Goal: Task Accomplishment & Management: Manage account settings

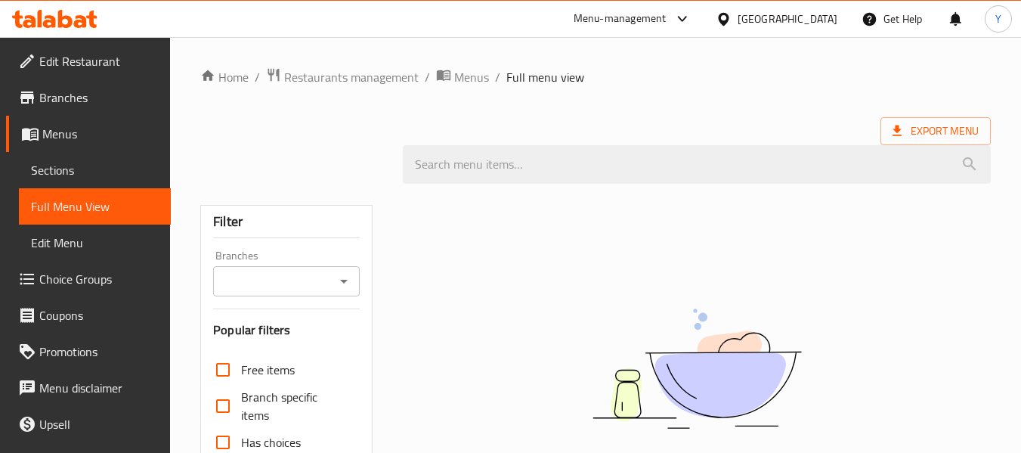
click at [820, 16] on div "Qatar" at bounding box center [788, 19] width 100 height 17
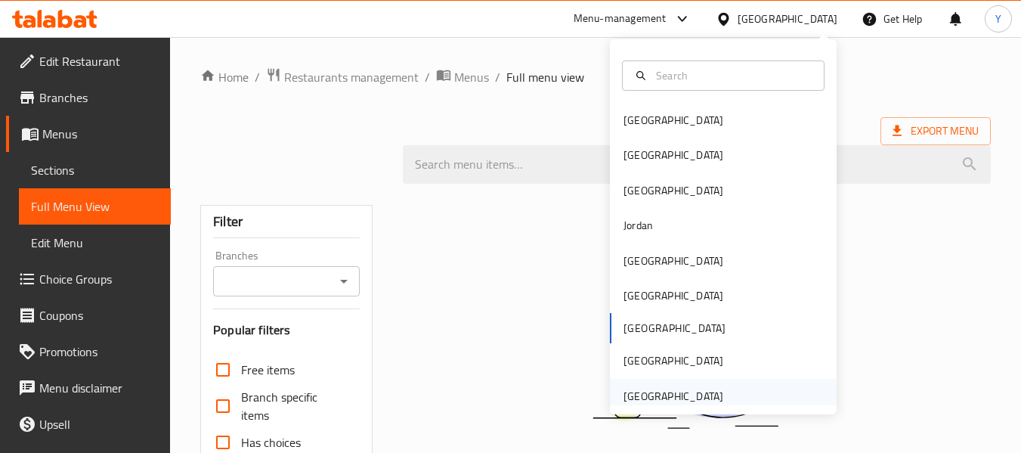
click at [677, 391] on div "[GEOGRAPHIC_DATA]" at bounding box center [673, 396] width 100 height 17
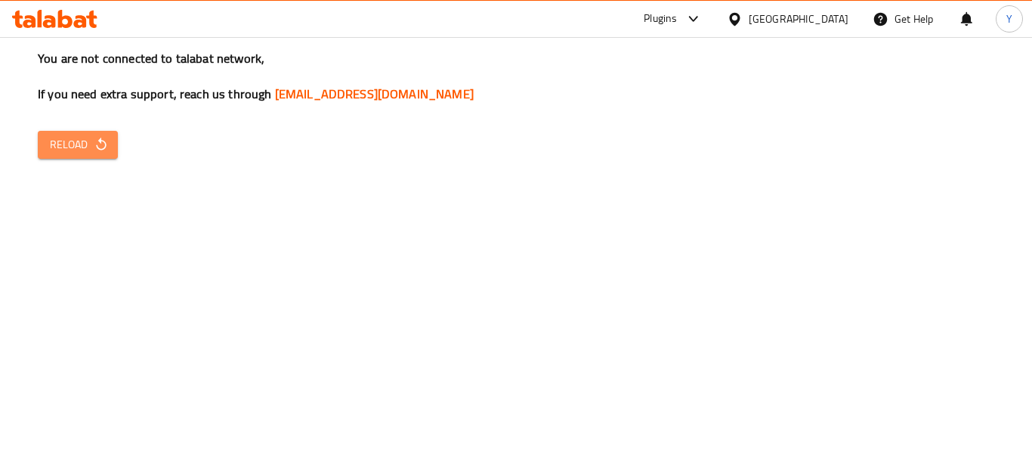
click at [85, 147] on span "Reload" at bounding box center [78, 144] width 56 height 19
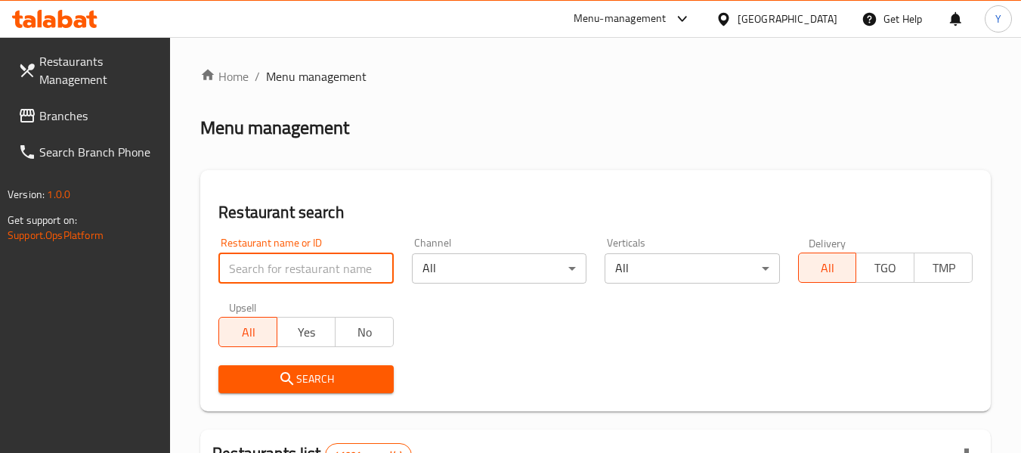
click at [279, 265] on input "search" at bounding box center [305, 268] width 175 height 30
paste input "Qarmshaat"
type input "Qarmshaat"
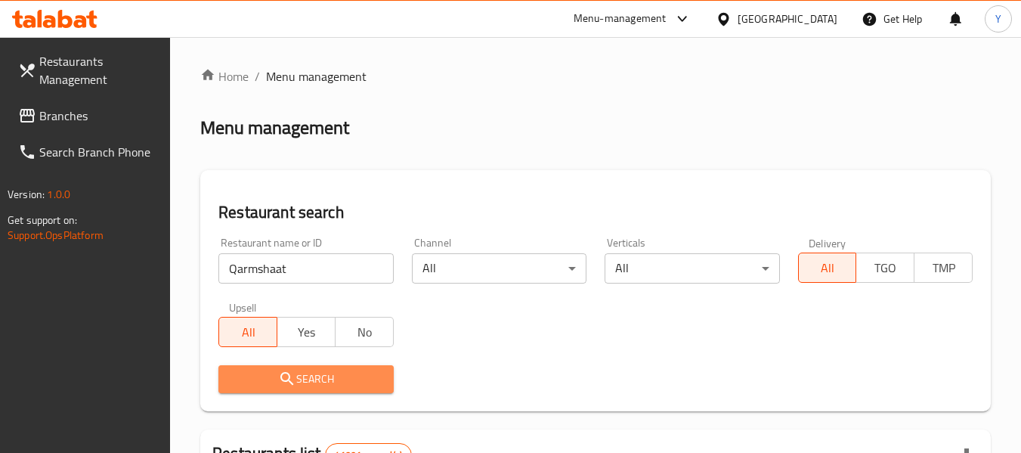
click at [278, 386] on icon "submit" at bounding box center [287, 379] width 18 height 18
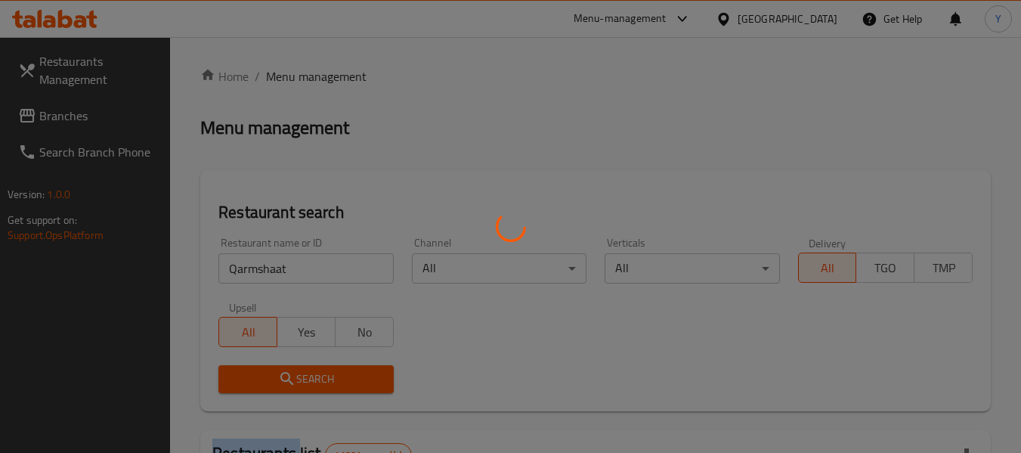
click at [278, 386] on div at bounding box center [510, 226] width 1021 height 453
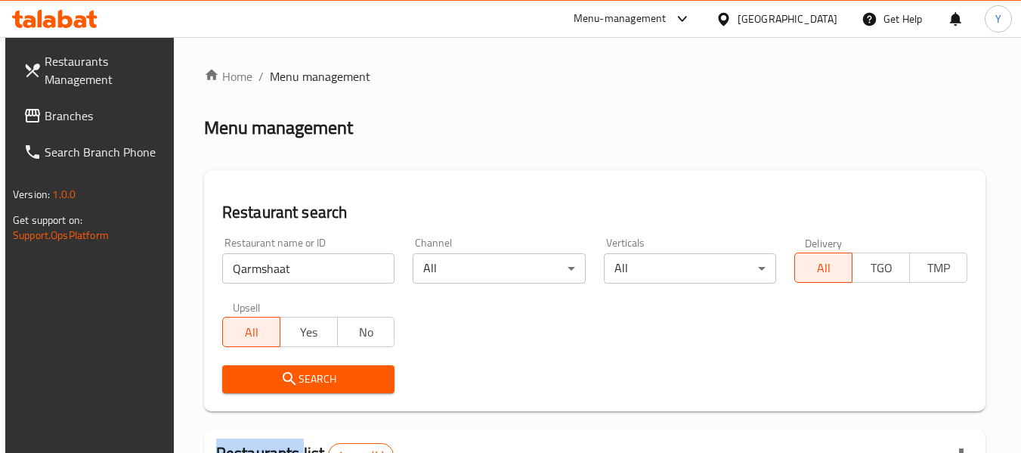
scroll to position [240, 0]
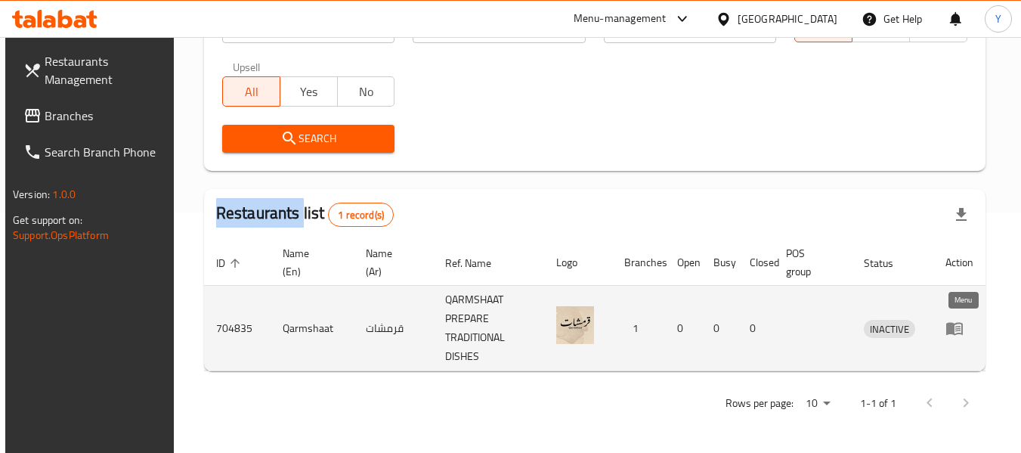
click at [959, 331] on icon "enhanced table" at bounding box center [954, 329] width 17 height 13
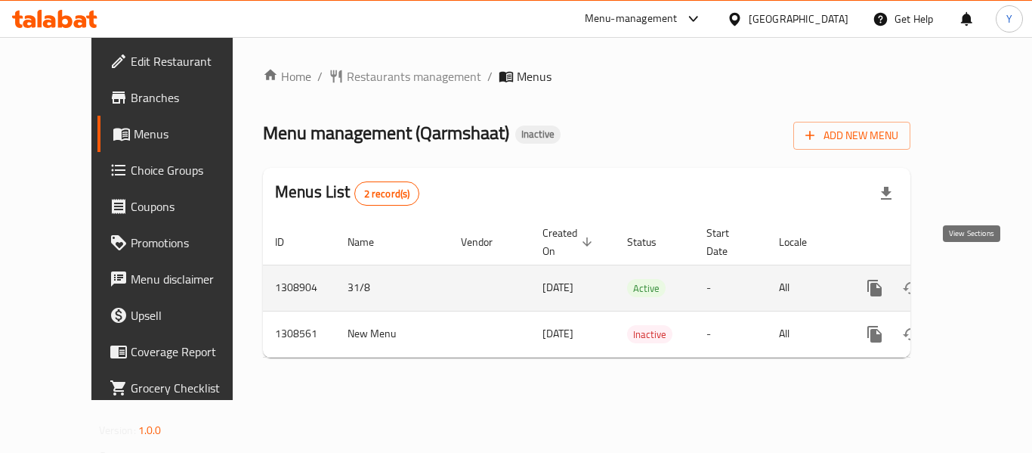
click at [975, 279] on icon "enhanced table" at bounding box center [984, 288] width 18 height 18
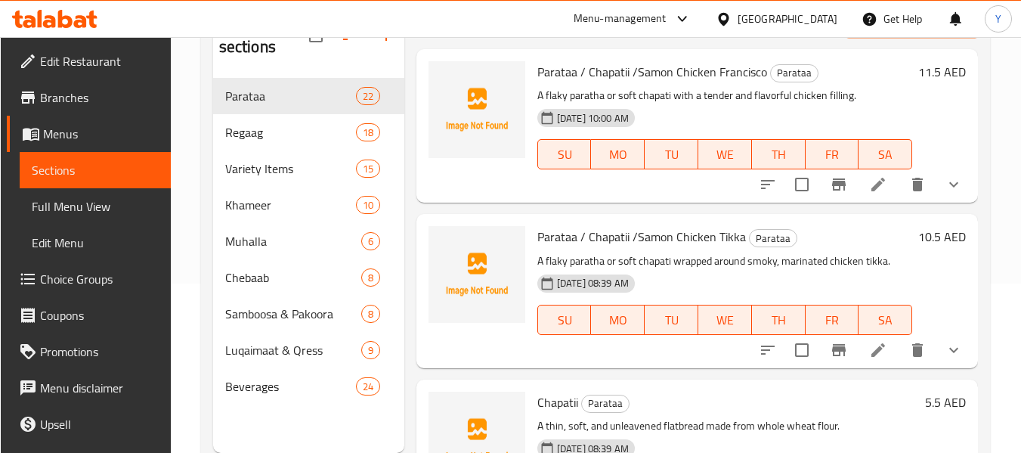
scroll to position [199, 0]
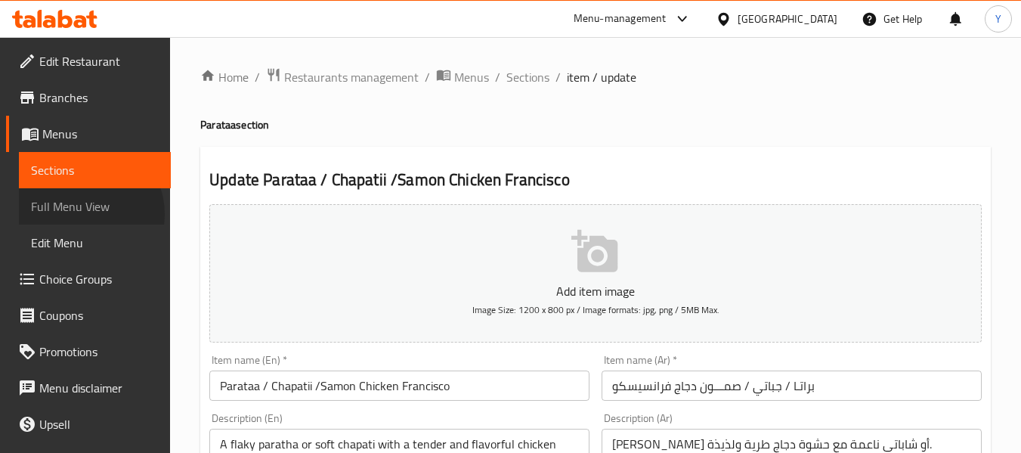
click at [84, 214] on span "Full Menu View" at bounding box center [95, 206] width 128 height 18
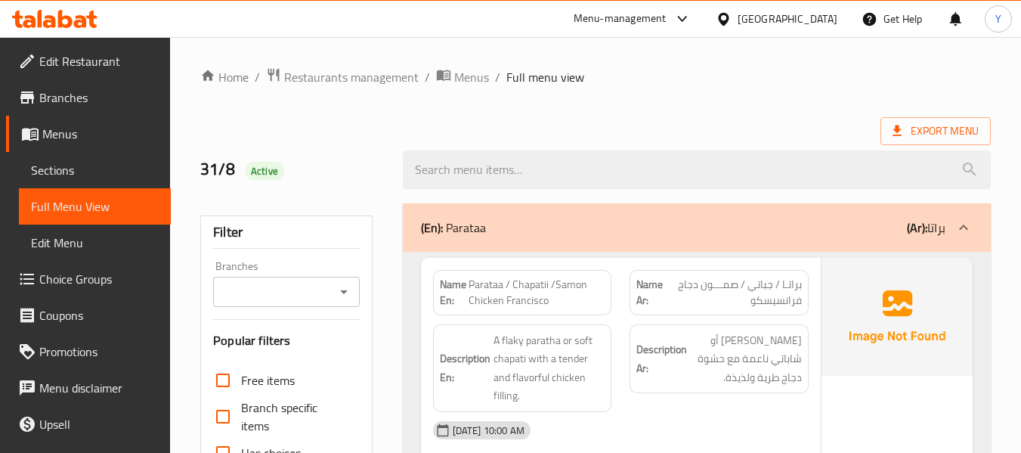
scroll to position [396, 0]
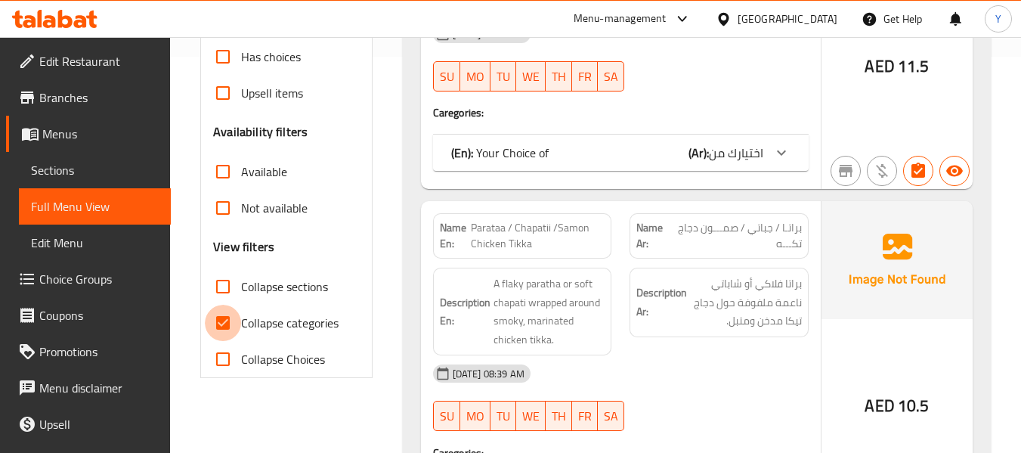
click at [221, 323] on input "Collapse categories" at bounding box center [223, 323] width 36 height 36
checkbox input "false"
click at [221, 282] on input "Collapse sections" at bounding box center [223, 286] width 36 height 36
checkbox input "true"
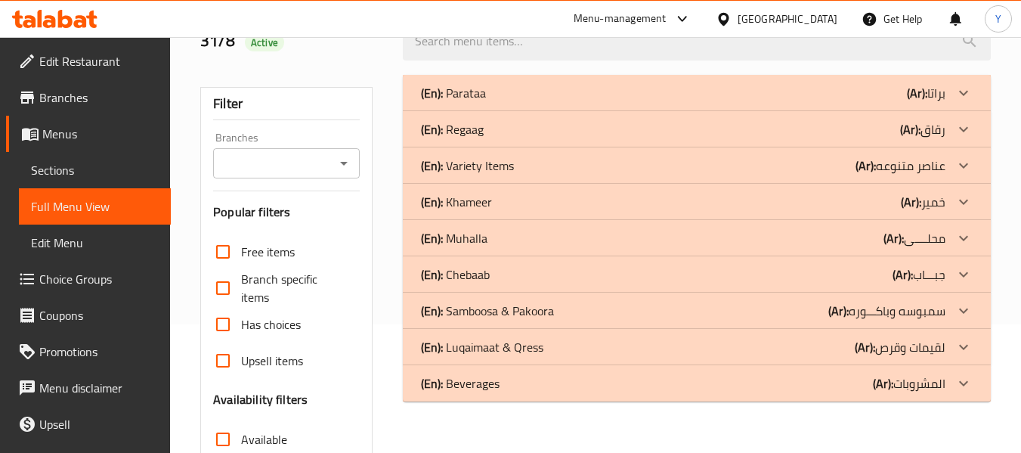
scroll to position [127, 0]
click at [739, 169] on div "(En): Variety Items (Ar): عناصر متنوعه" at bounding box center [683, 167] width 524 height 18
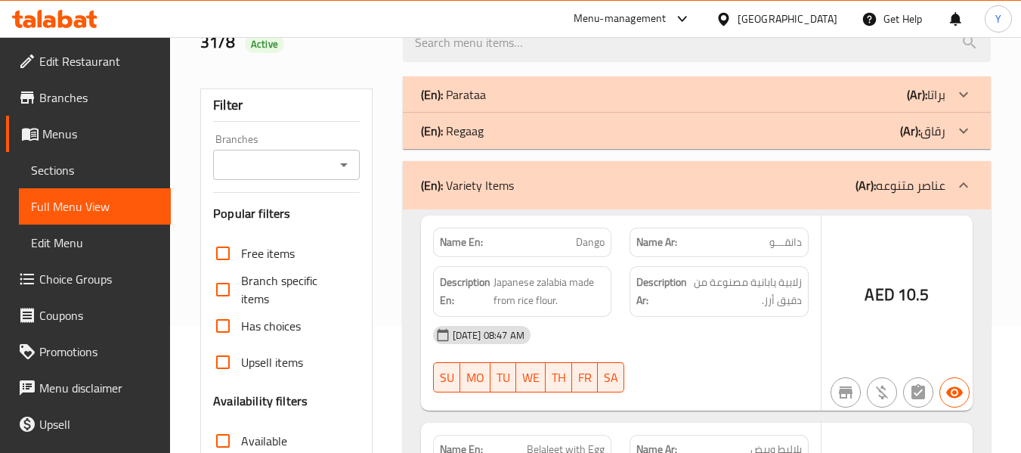
click at [732, 129] on div "(En): Regaag (Ar): رقاق" at bounding box center [683, 131] width 524 height 18
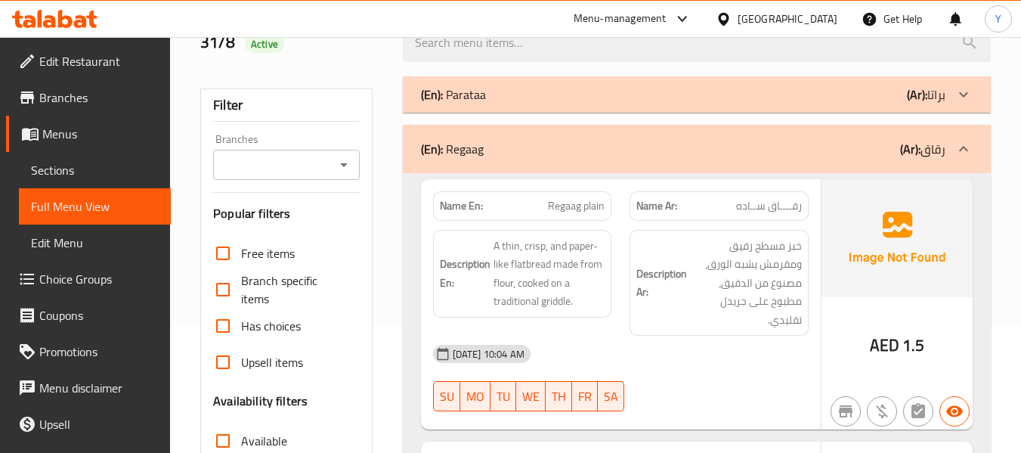
click at [744, 94] on div "(En): Parataa (Ar): براتا" at bounding box center [683, 94] width 524 height 18
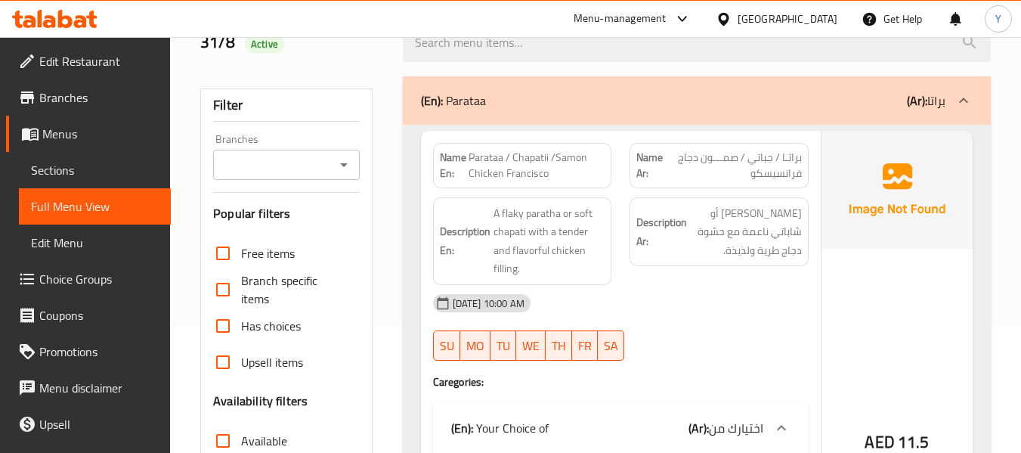
click at [444, 172] on strong "Name En:" at bounding box center [454, 166] width 29 height 32
copy strong "Name En:"
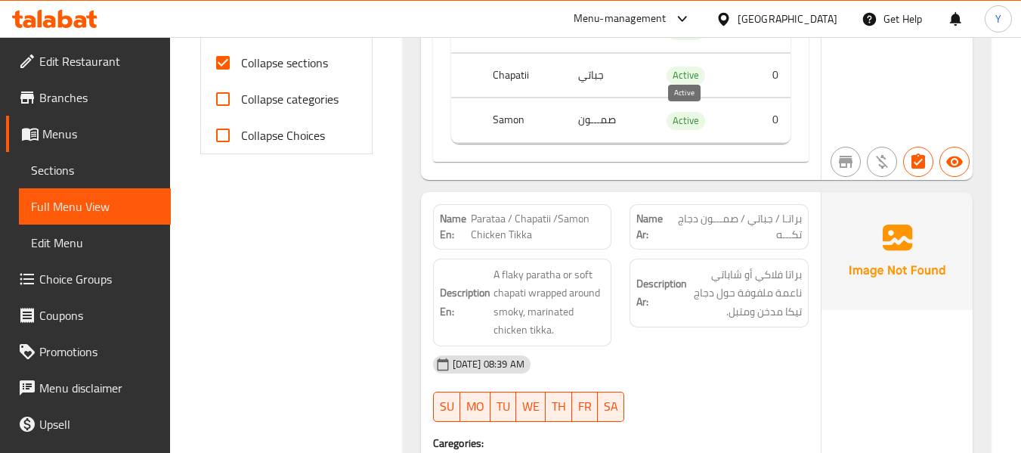
click at [687, 122] on span "Active" at bounding box center [686, 120] width 39 height 17
copy span "Active"
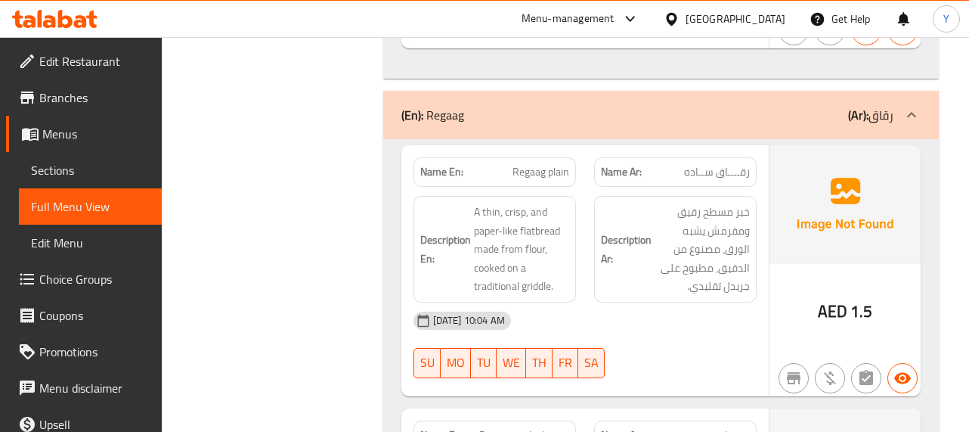
scroll to position [12587, 0]
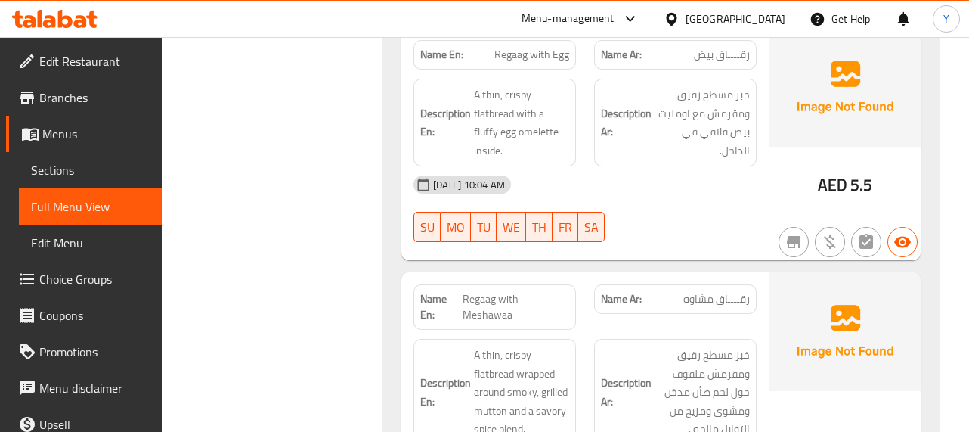
scroll to position [13191, 0]
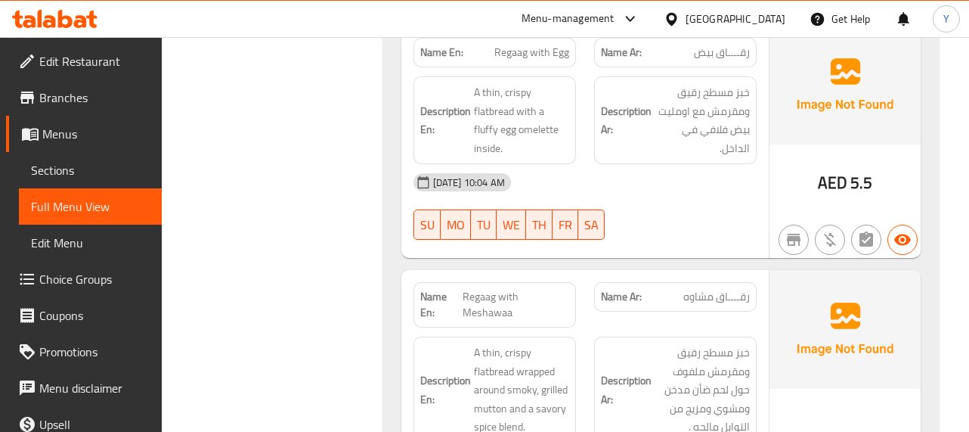
click at [767, 329] on div "Name En: Regaag with Meshawaa Name Ar: رقــــاق مشاوه Description En: A thin, c…" at bounding box center [584, 403] width 367 height 267
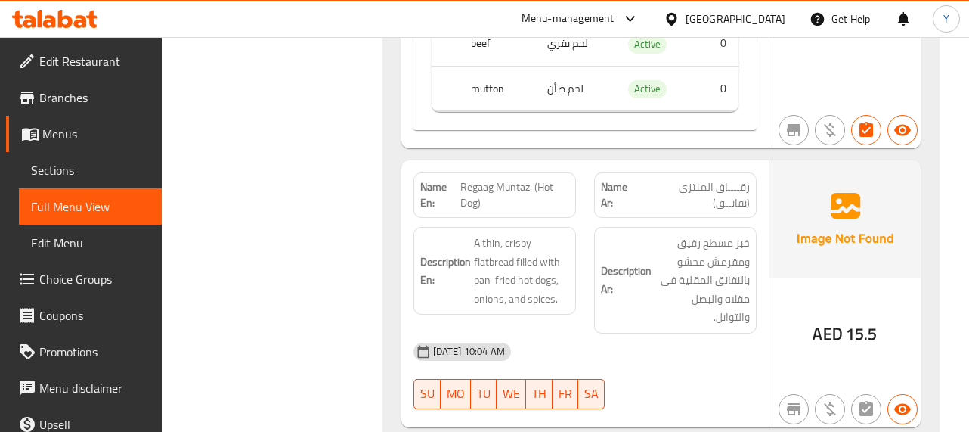
scroll to position [15942, 0]
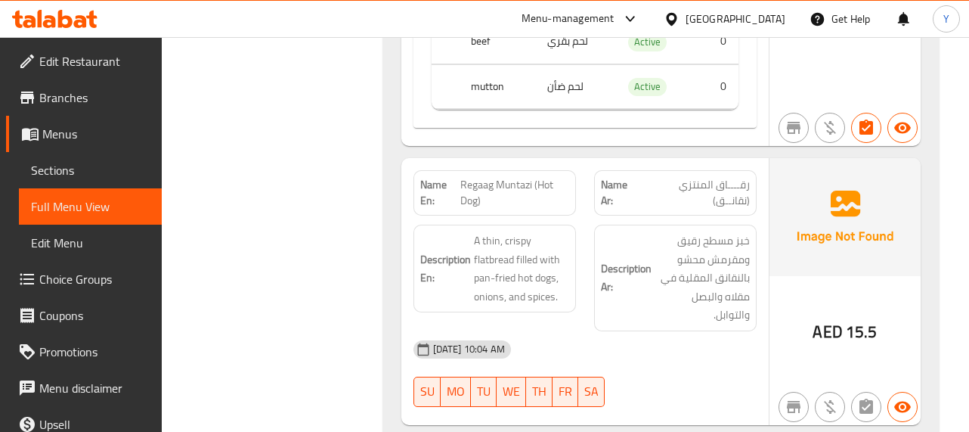
click at [701, 398] on div at bounding box center [675, 407] width 181 height 18
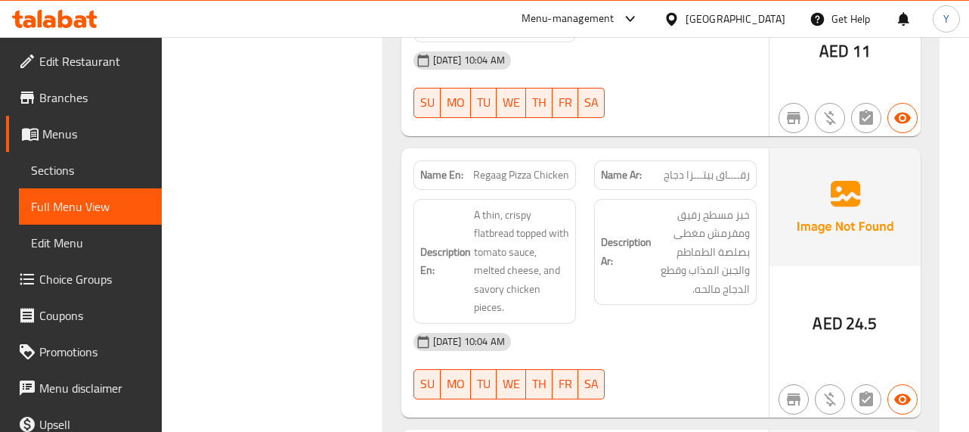
scroll to position [16758, 0]
